Goal: Task Accomplishment & Management: Complete application form

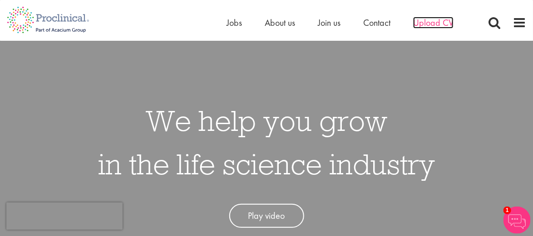
click at [436, 22] on span "Upload CV" at bounding box center [433, 23] width 40 height 12
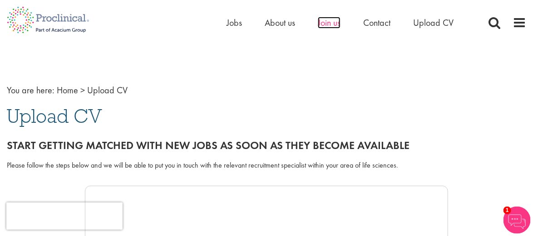
click at [333, 24] on span "Join us" at bounding box center [329, 23] width 23 height 12
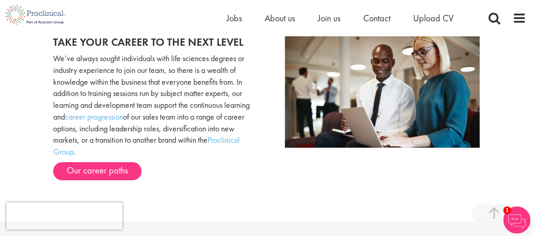
scroll to position [817, 0]
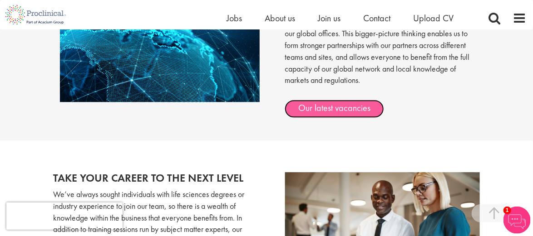
click at [331, 101] on link "Our latest vacancies" at bounding box center [333, 109] width 99 height 18
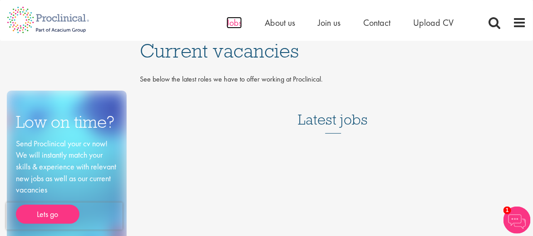
click at [235, 24] on span "Jobs" at bounding box center [233, 23] width 15 height 12
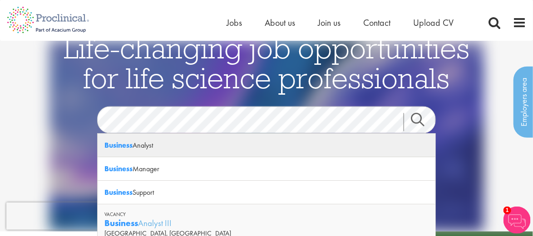
click at [148, 149] on div "Business Analyst" at bounding box center [267, 146] width 338 height 24
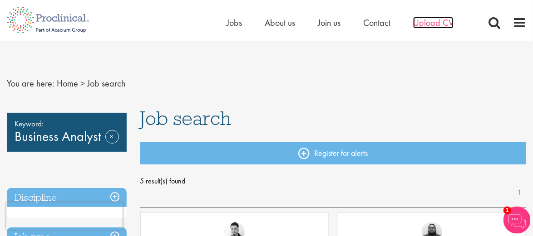
click at [430, 27] on span "Upload CV" at bounding box center [433, 23] width 40 height 12
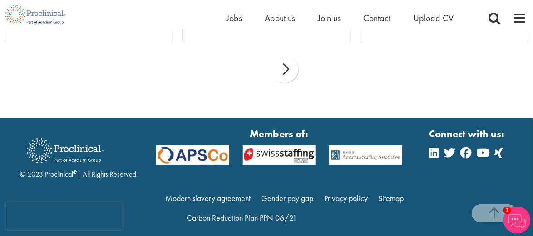
scroll to position [1124, 0]
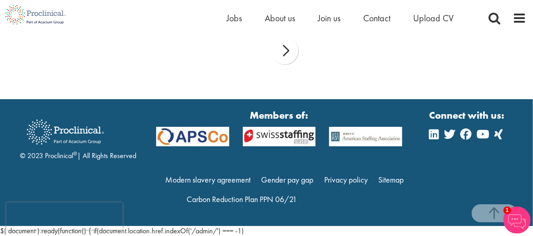
click at [350, 144] on img at bounding box center [365, 136] width 87 height 19
click at [356, 132] on img at bounding box center [365, 136] width 87 height 19
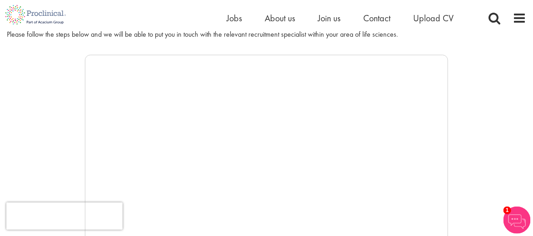
scroll to position [0, 0]
